Goal: Task Accomplishment & Management: Manage account settings

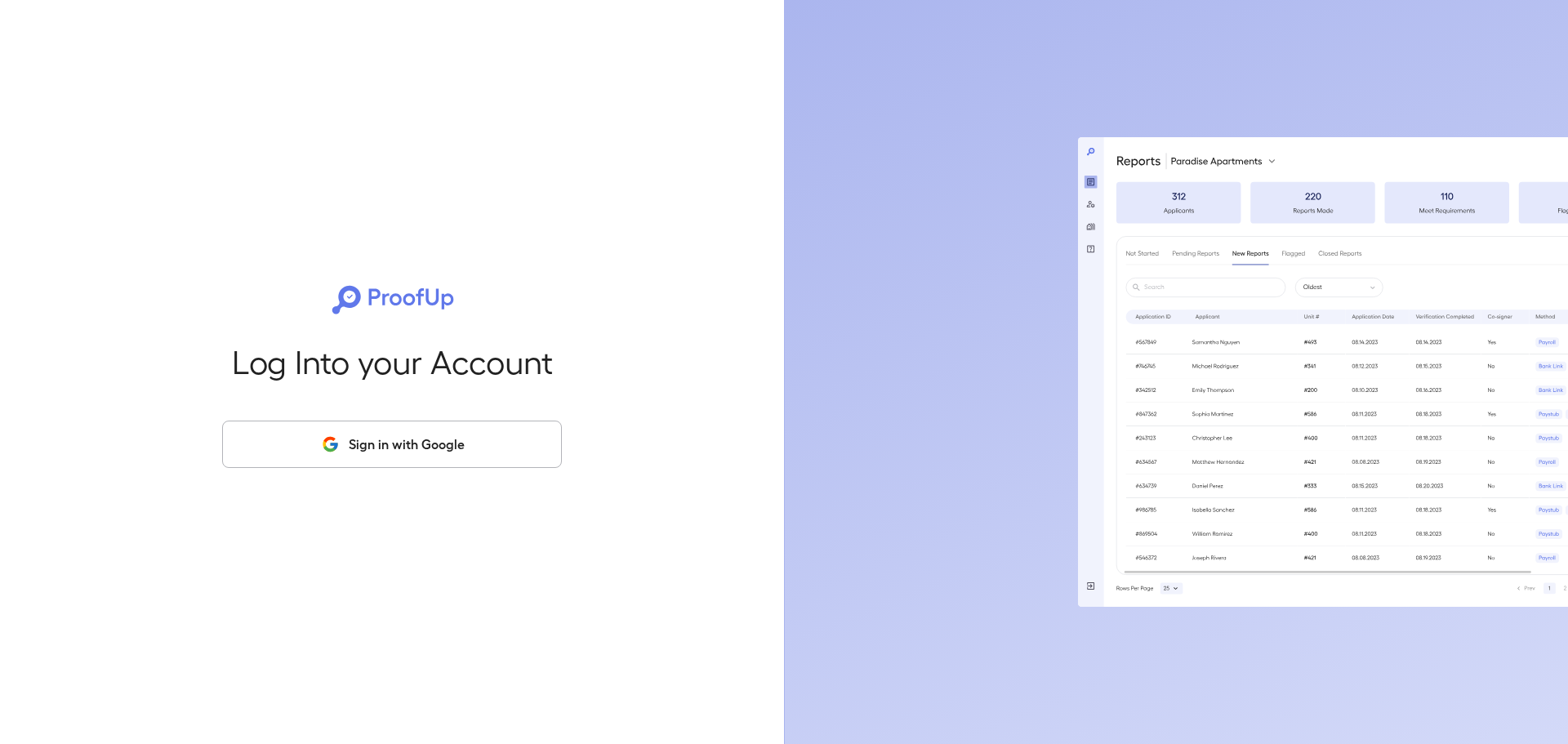
click at [462, 449] on button "Sign in with Google" at bounding box center [392, 444] width 339 height 48
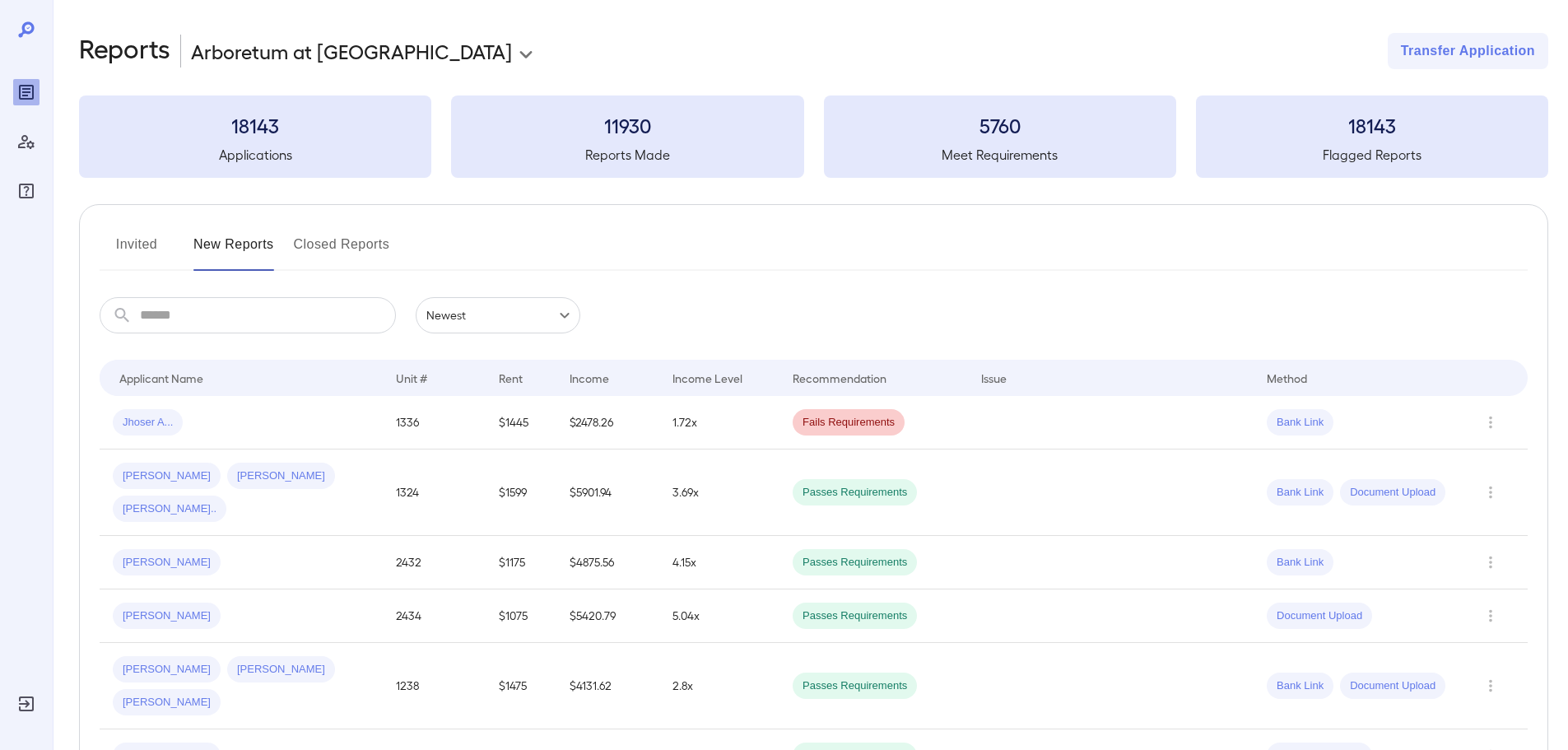
click at [152, 247] on button "Invited" at bounding box center [136, 251] width 74 height 39
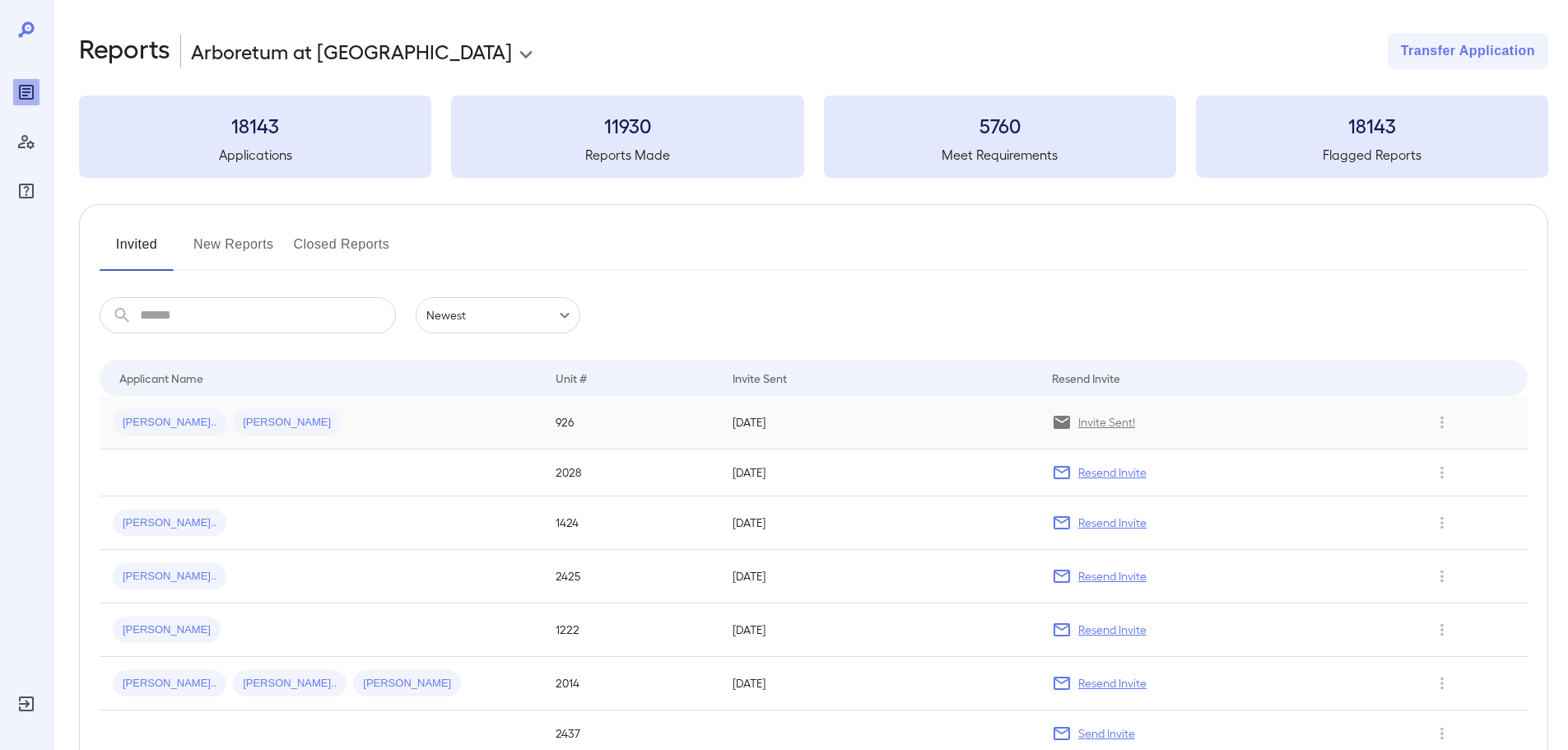
click at [1092, 425] on p "Invite Sent!" at bounding box center [1106, 422] width 57 height 17
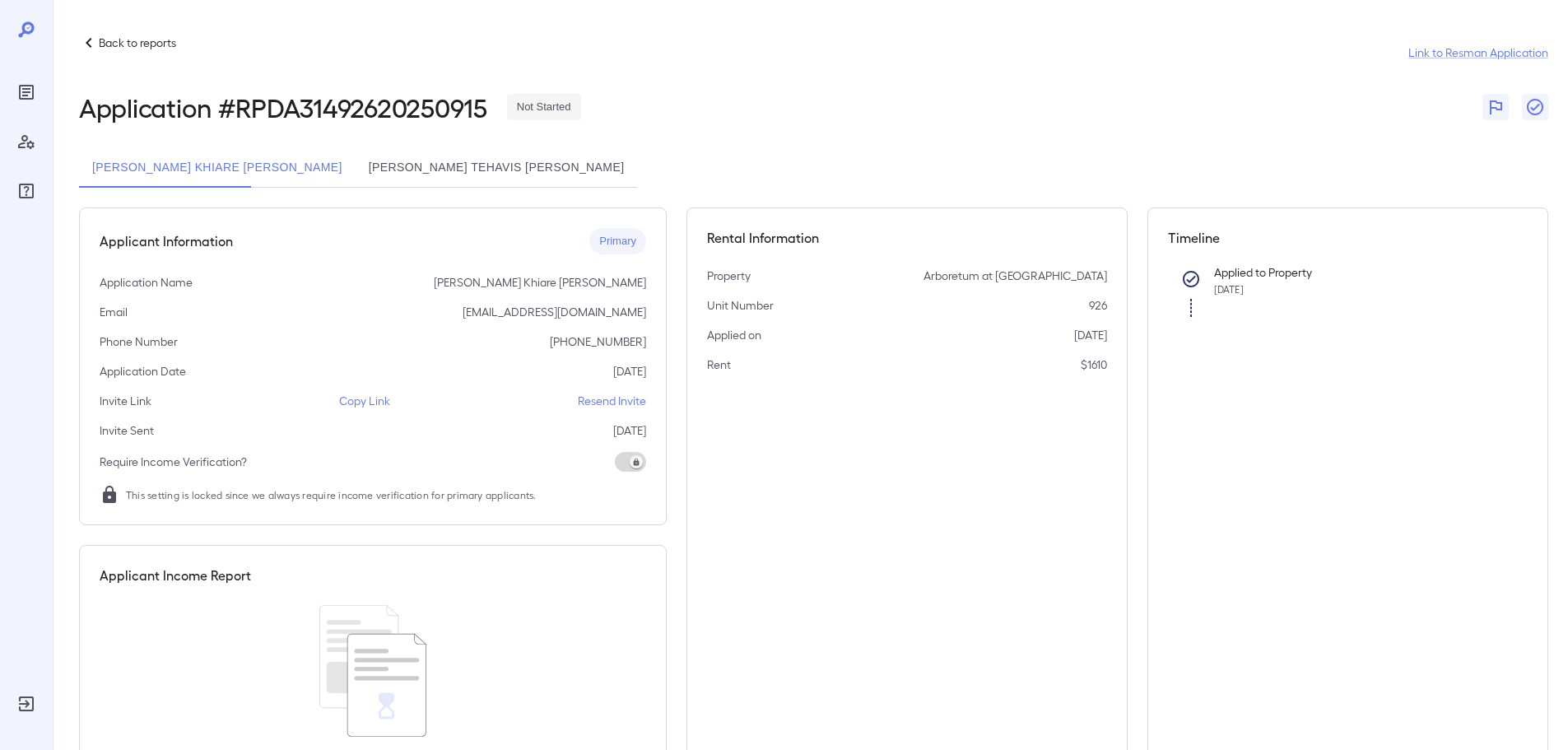
click at [629, 401] on p "Resend Invite" at bounding box center [612, 401] width 69 height 17
click at [972, 499] on div "Rental Information Property Arboretum at Lewisville Unit Number 926 Applied on …" at bounding box center [907, 503] width 441 height 593
click at [795, 313] on div "Unit Number 926" at bounding box center [906, 305] width 400 height 17
click at [861, 435] on div "Rental Information Property Arboretum at Lewisville Unit Number 926 Applied on …" at bounding box center [907, 503] width 441 height 593
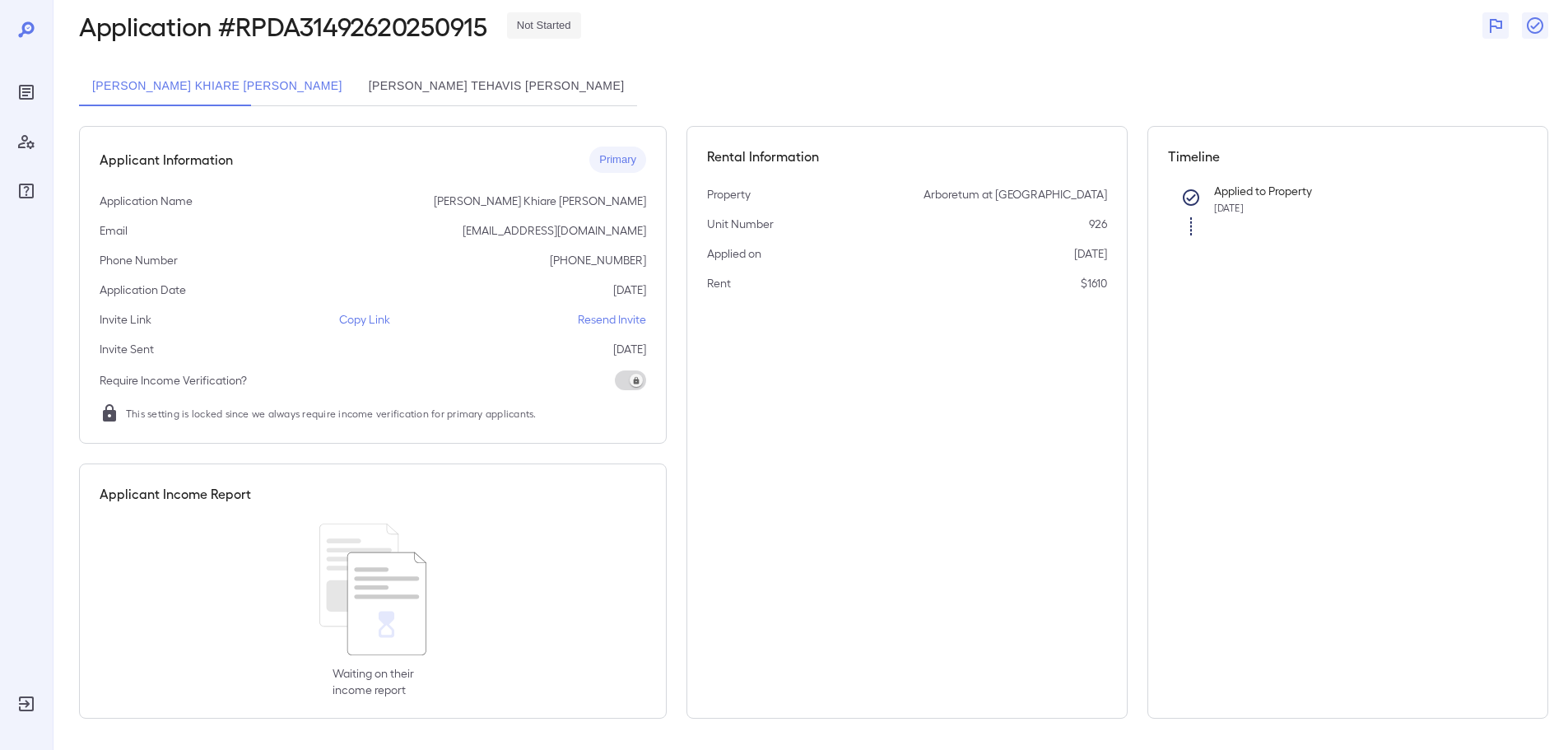
scroll to position [84, 0]
